Goal: Task Accomplishment & Management: Complete application form

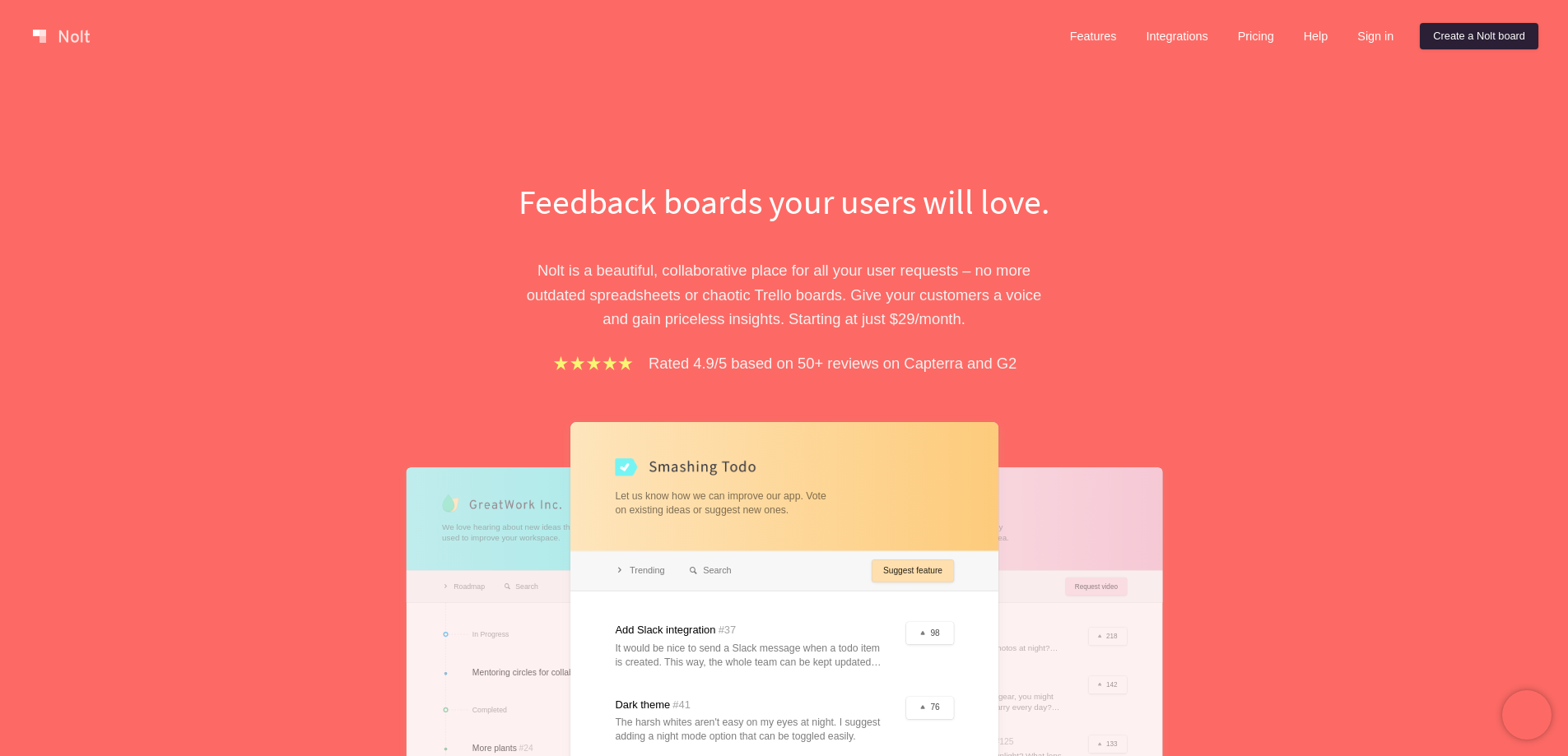
click at [1477, 38] on link "Create a Nolt board" at bounding box center [1479, 35] width 118 height 27
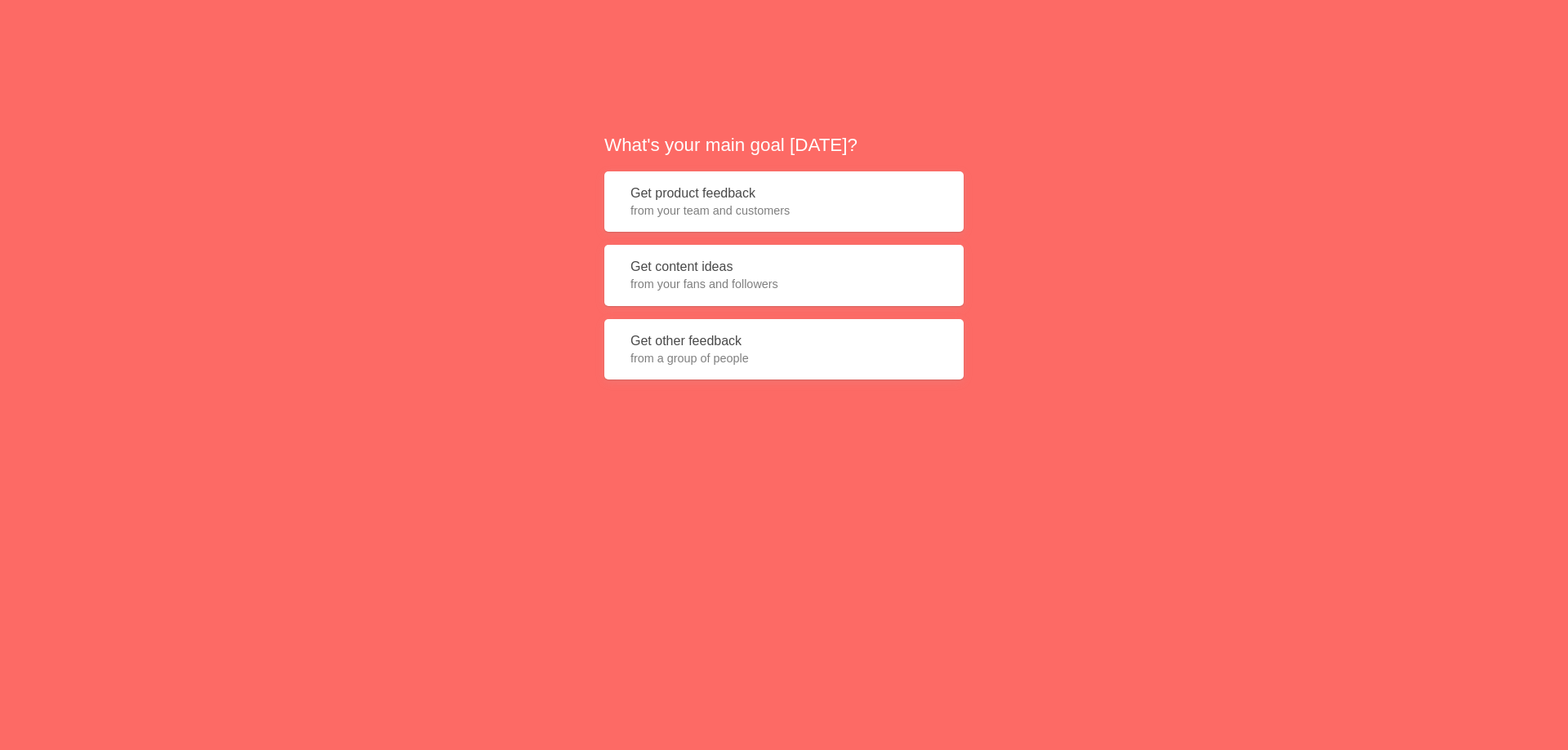
click at [702, 284] on span "from your fans and followers" at bounding box center [784, 284] width 307 height 17
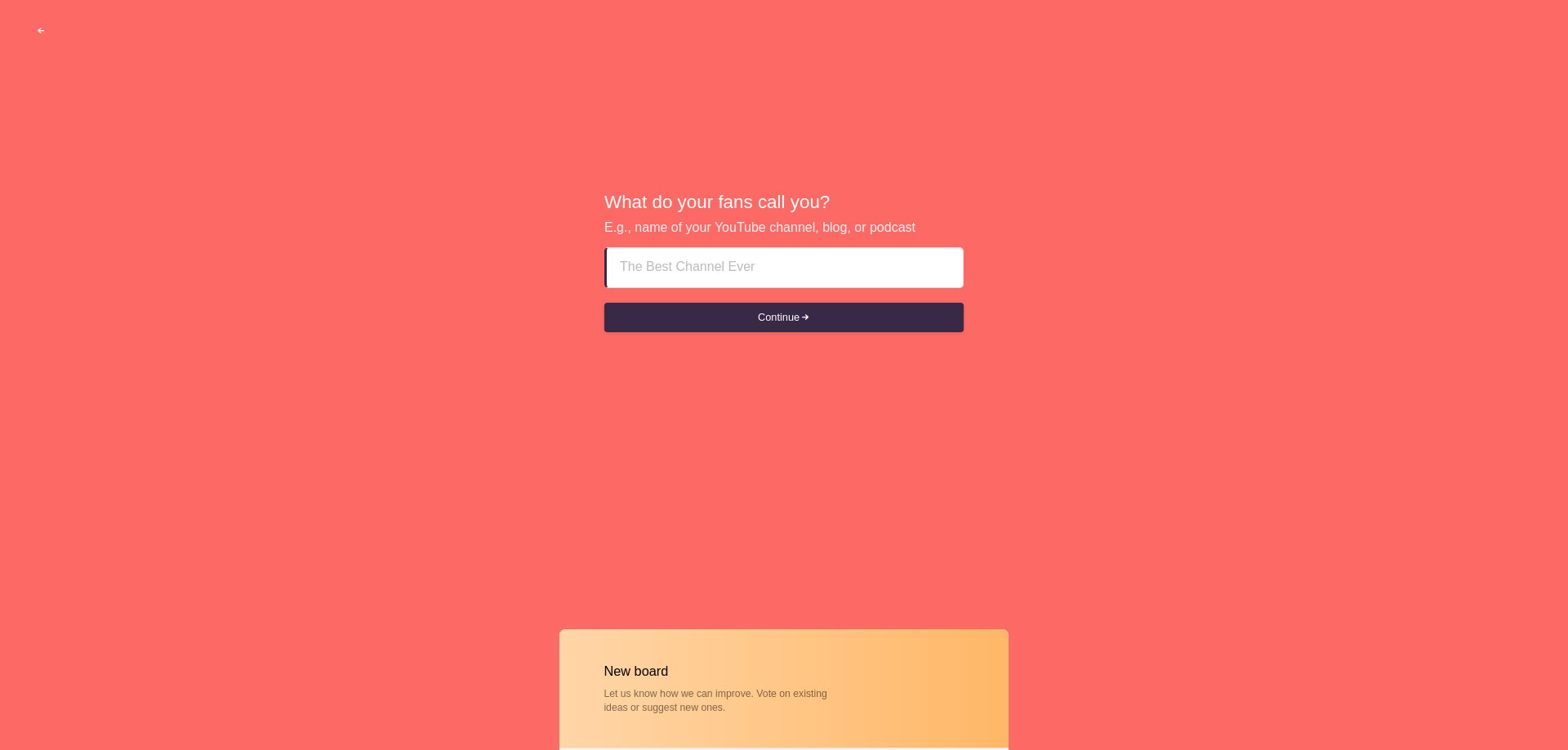
click at [704, 268] on input at bounding box center [784, 268] width 330 height 39
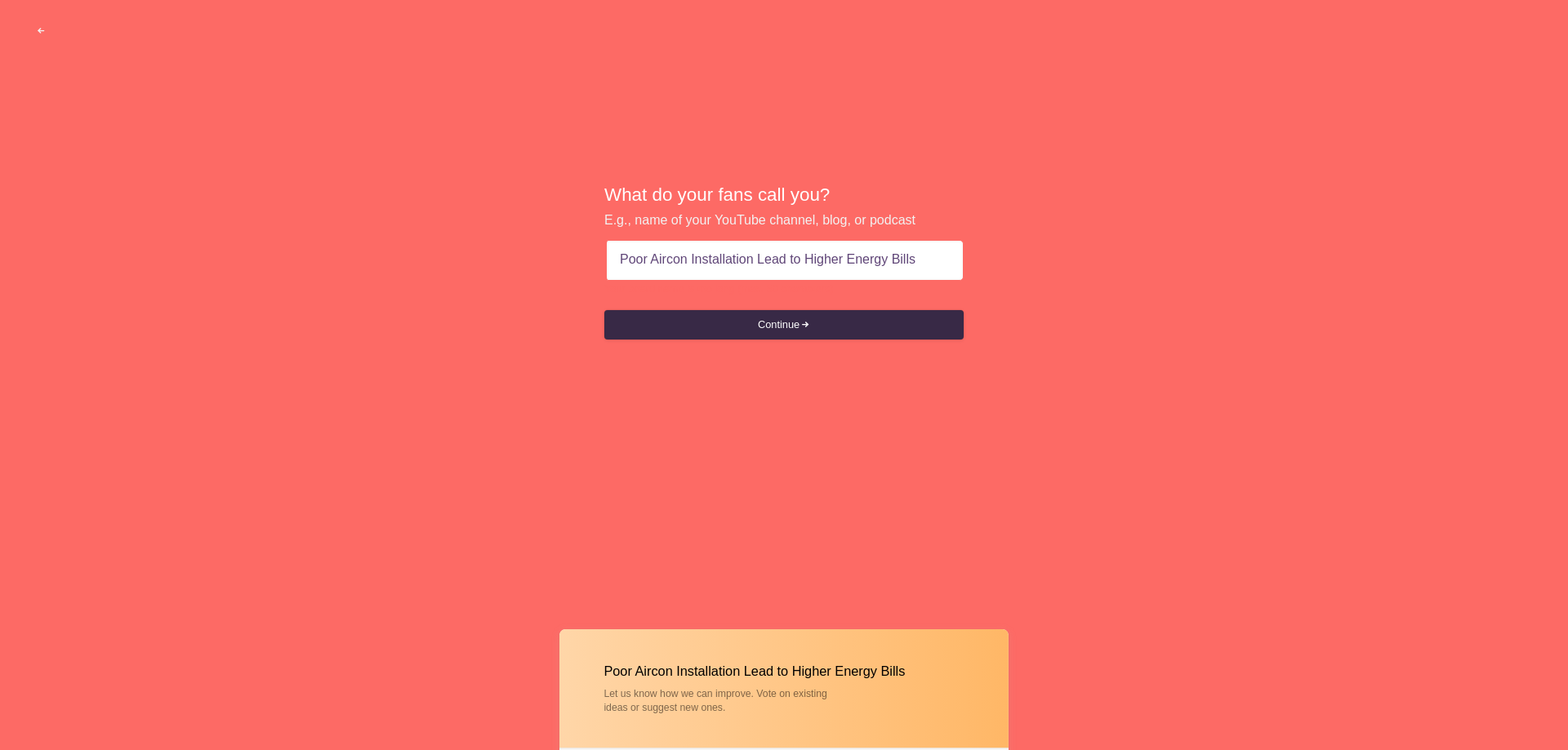
drag, startPoint x: 824, startPoint y: 326, endPoint x: 580, endPoint y: 458, distance: 277.4
click at [824, 331] on button "Continue" at bounding box center [784, 325] width 360 height 29
click at [779, 328] on button "Continue" at bounding box center [784, 325] width 360 height 29
click at [676, 261] on input "Poor Aircon Installation Lead to Higher Energy Bills" at bounding box center [784, 261] width 330 height 39
paste input "Raises"
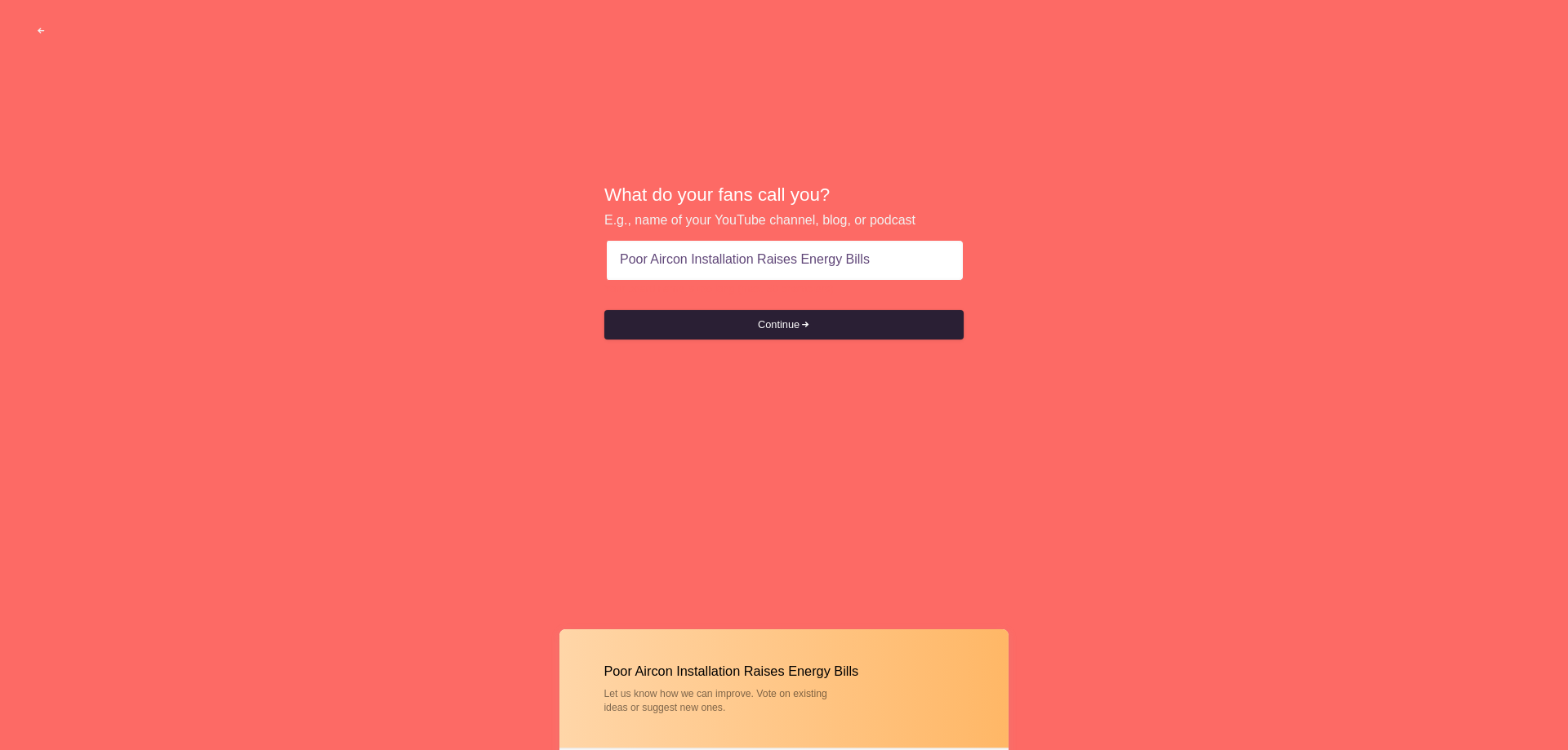
click at [701, 326] on button "Continue" at bounding box center [784, 325] width 360 height 29
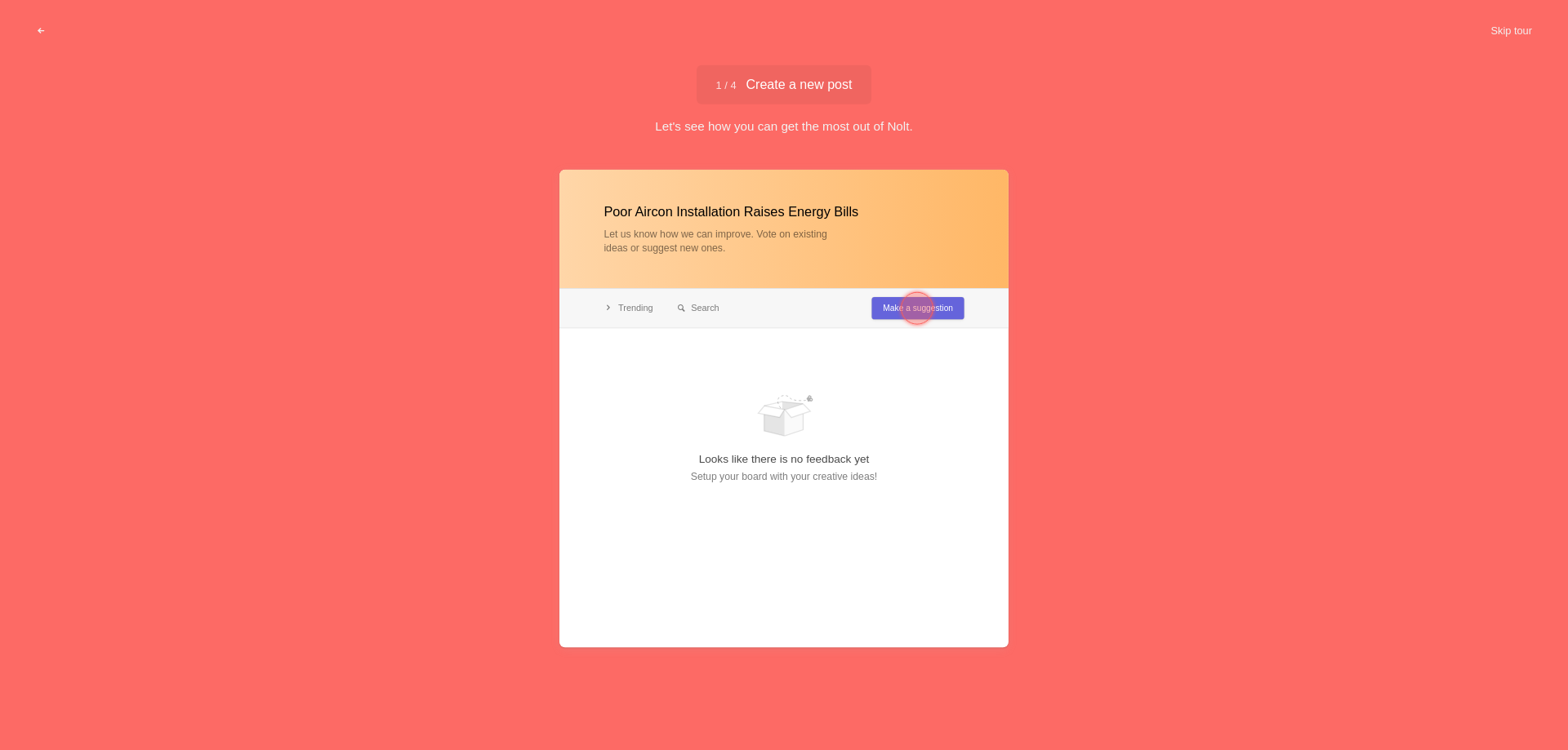
type input "Poor Aircon Installation Raises Energy Bills"
drag, startPoint x: 909, startPoint y: 302, endPoint x: 892, endPoint y: 346, distance: 47.2
click at [909, 304] on div at bounding box center [916, 308] width 32 height 32
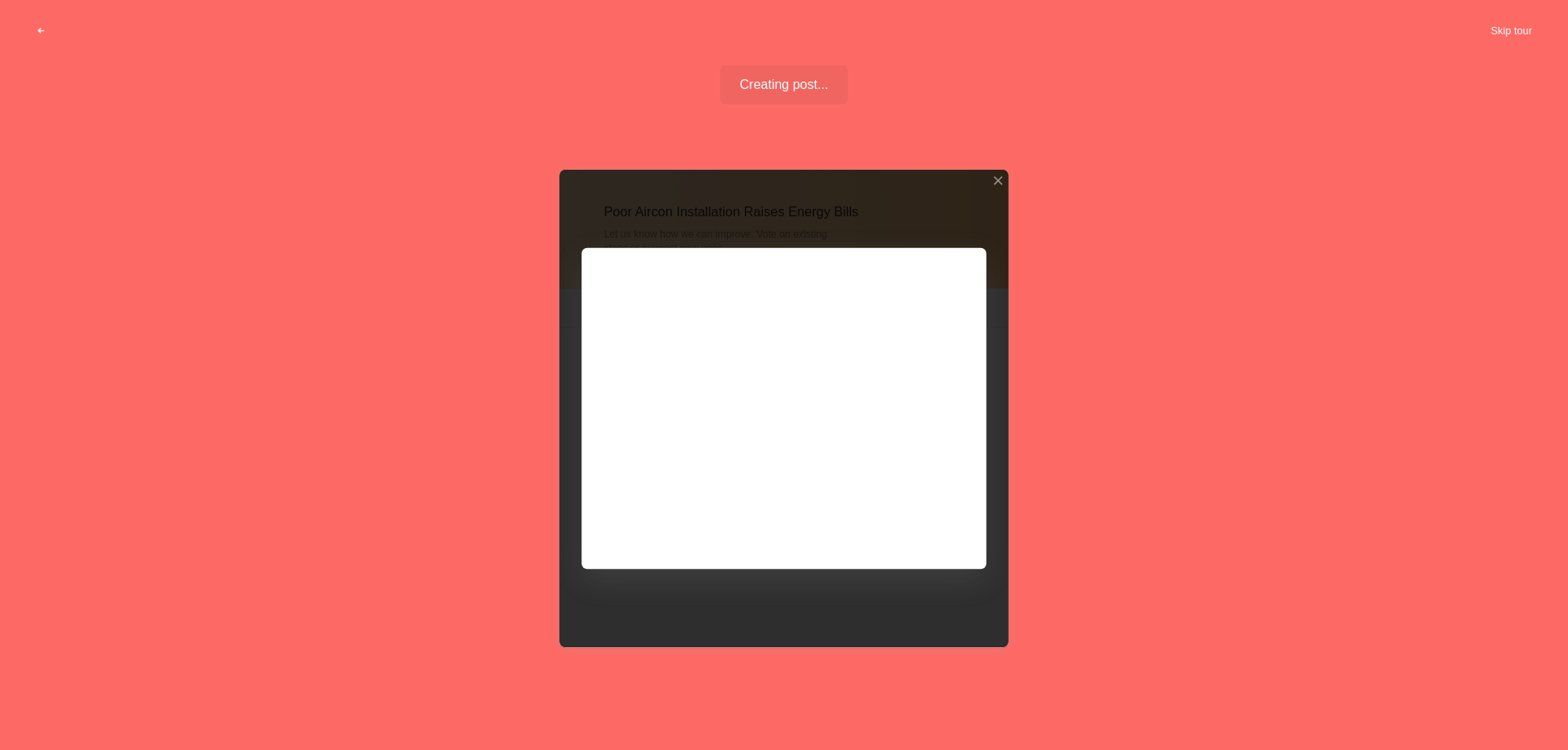
drag, startPoint x: 1510, startPoint y: 27, endPoint x: 1510, endPoint y: 42, distance: 15.0
click at [1510, 42] on button "Skip tour" at bounding box center [1510, 31] width 81 height 29
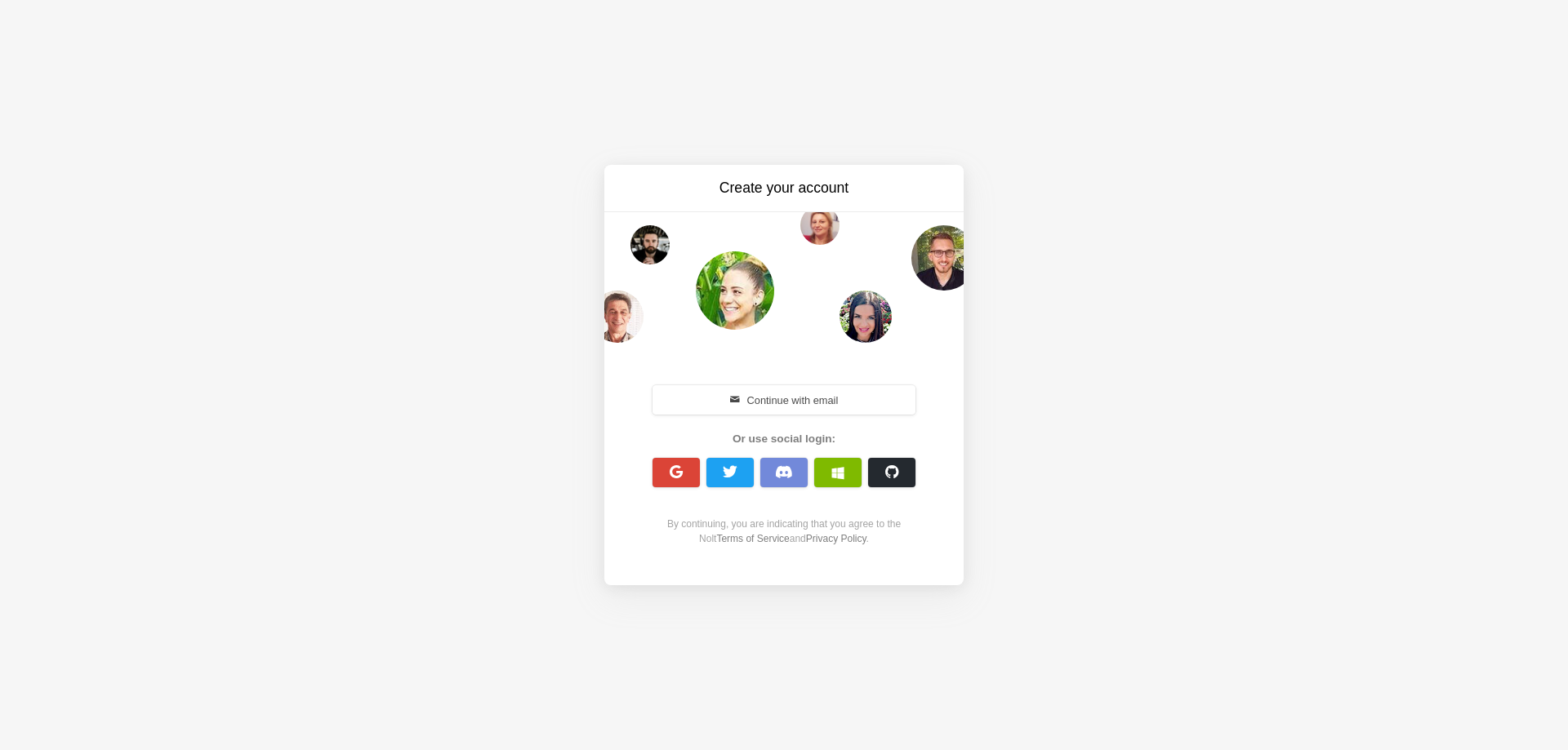
click at [850, 408] on button "Continue with email" at bounding box center [784, 400] width 263 height 29
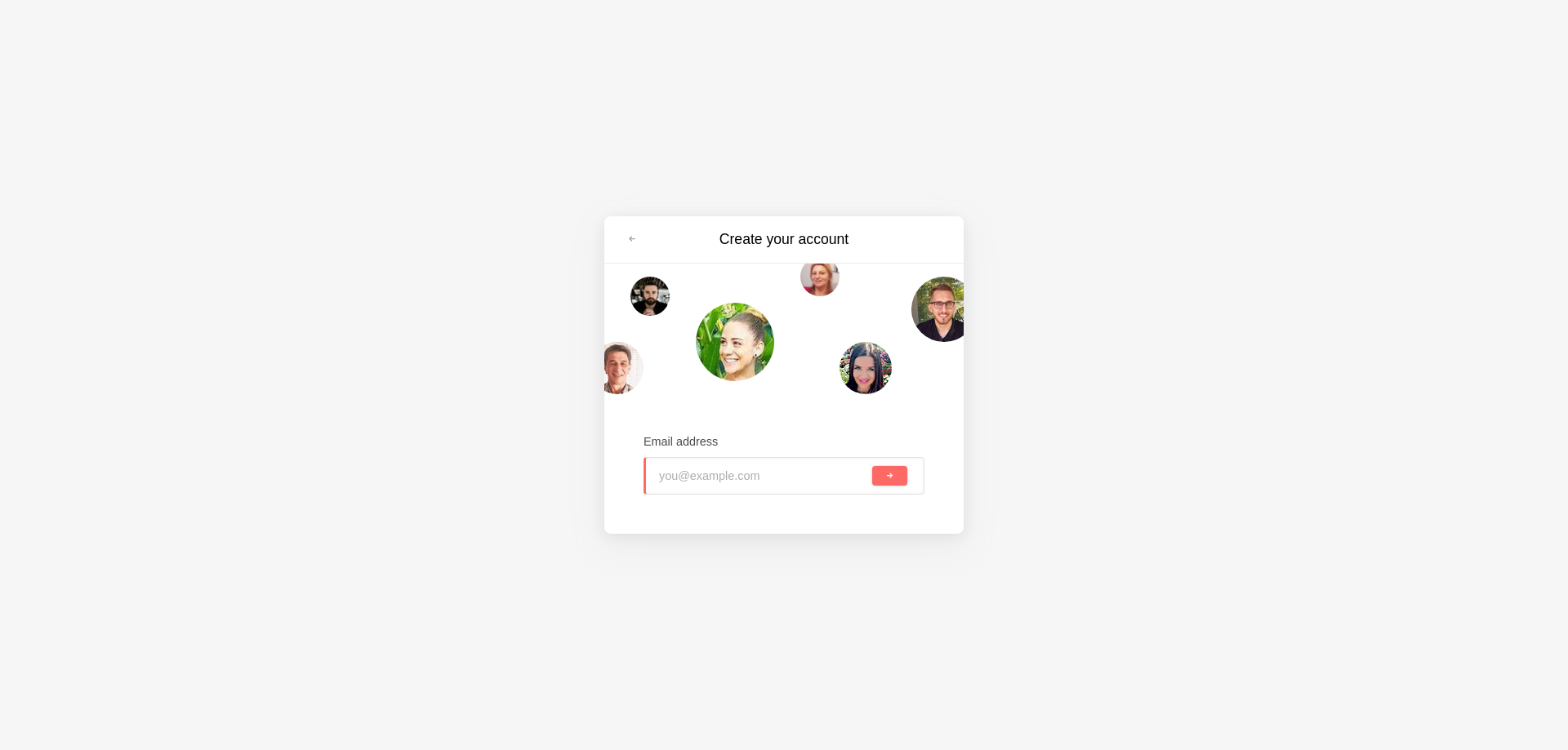
click at [692, 455] on div "Email address" at bounding box center [784, 465] width 281 height 62
drag, startPoint x: 693, startPoint y: 463, endPoint x: 679, endPoint y: 475, distance: 18.4
click at [693, 464] on input "email" at bounding box center [763, 476] width 211 height 36
paste input "[EMAIL_ADDRESS][DOMAIN_NAME]"
type input "[EMAIL_ADDRESS][DOMAIN_NAME]"
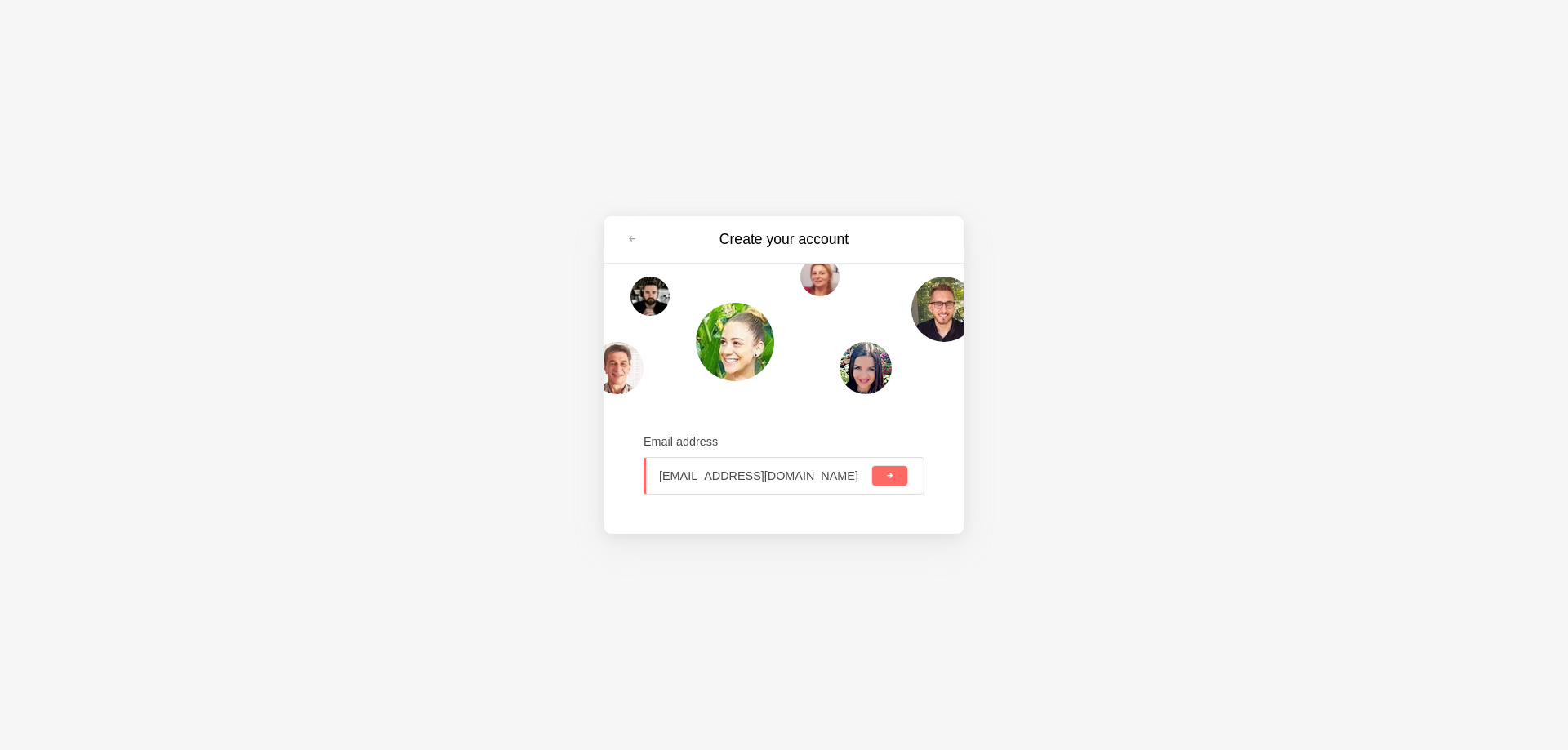
drag, startPoint x: 899, startPoint y: 473, endPoint x: 799, endPoint y: 492, distance: 101.8
click at [899, 474] on button "submit" at bounding box center [890, 476] width 35 height 20
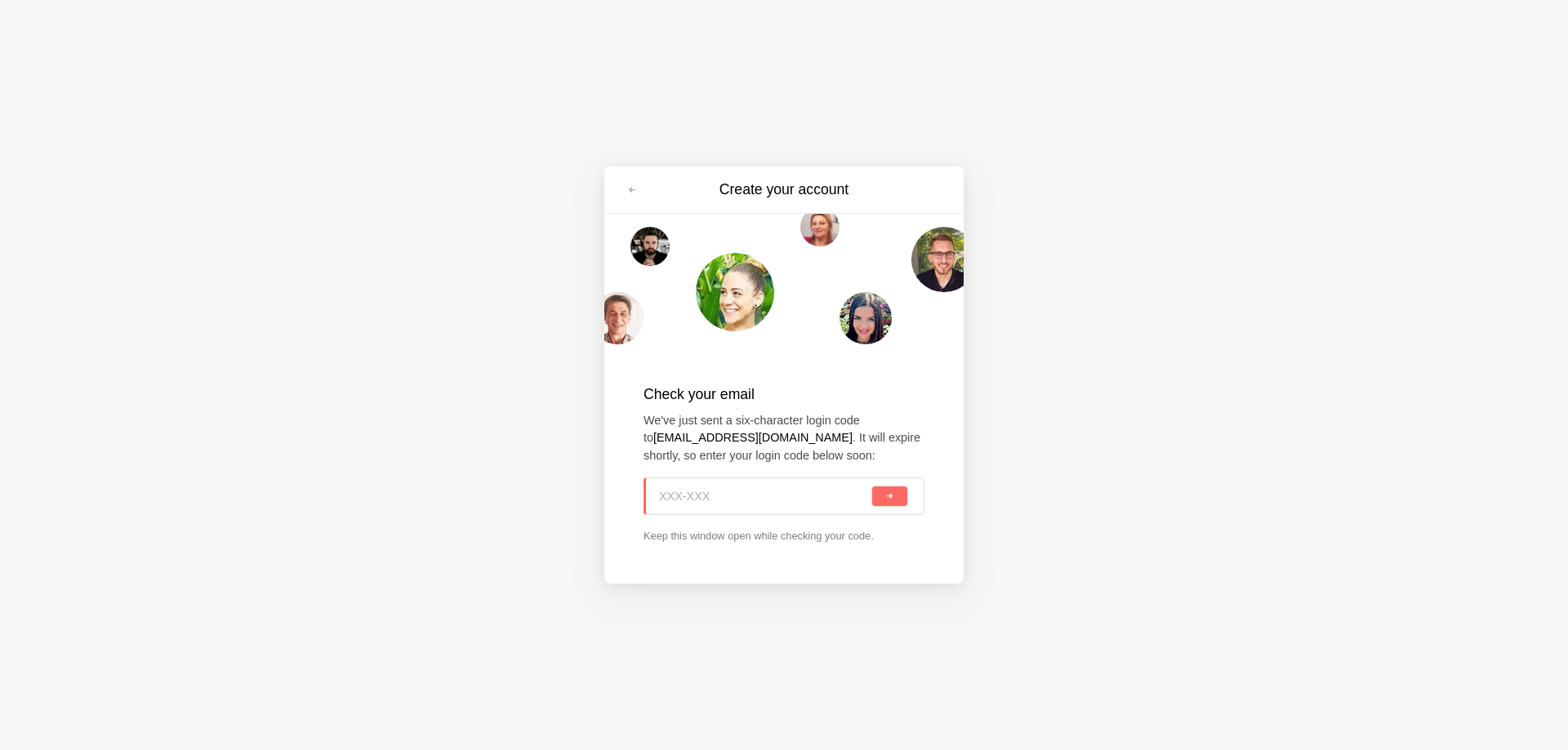
paste input "RNB-PQJ"
type input "RNB-PQJ"
click at [884, 501] on button "submit" at bounding box center [890, 496] width 35 height 20
